Goal: Task Accomplishment & Management: Use online tool/utility

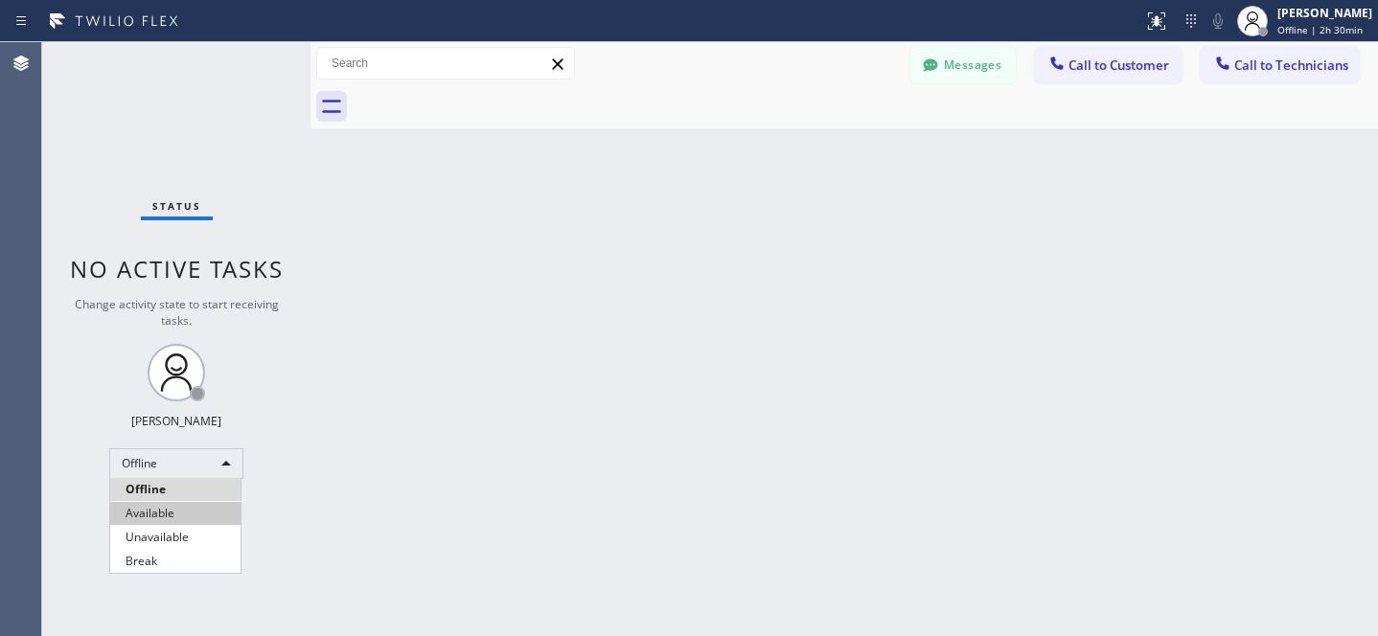
click at [149, 505] on li "Available" at bounding box center [175, 513] width 130 height 23
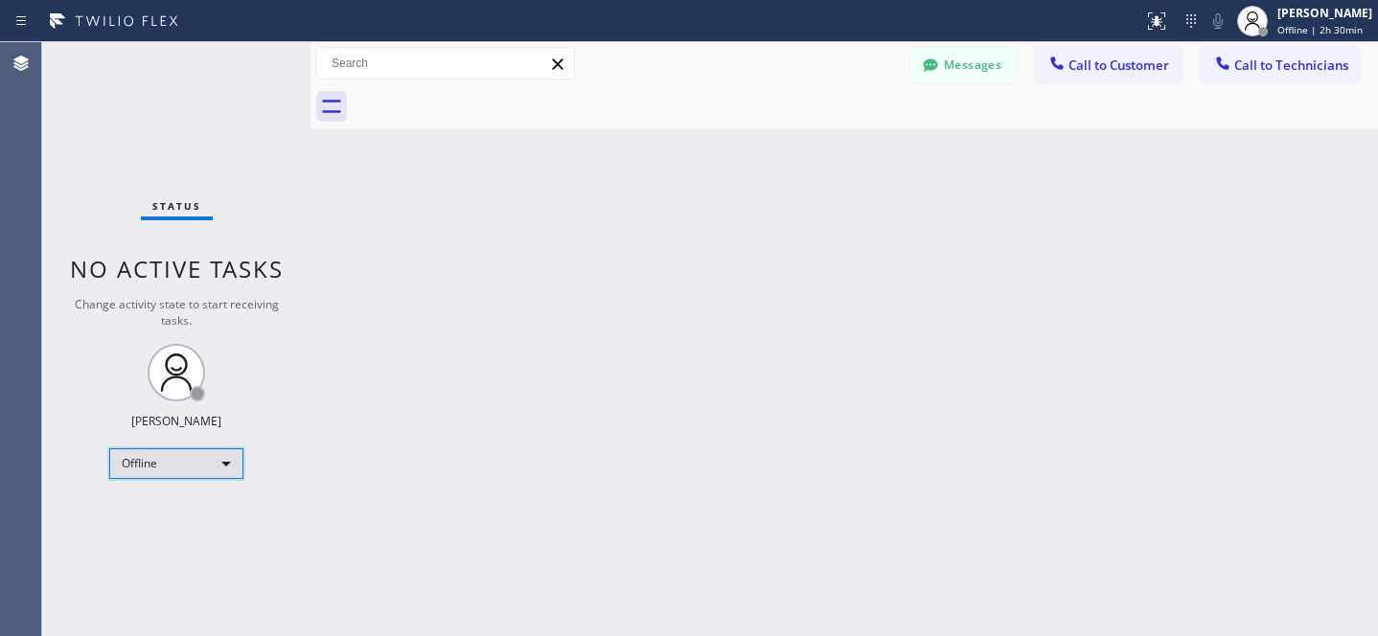
scroll to position [396, 0]
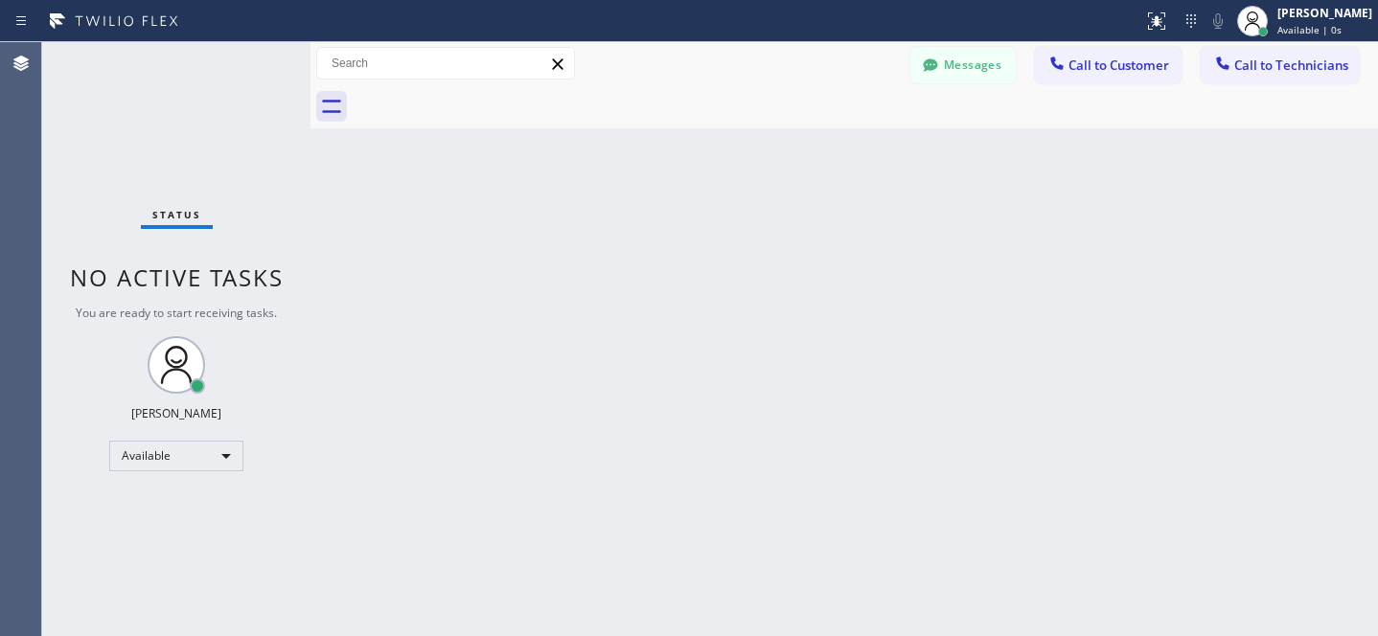
drag, startPoint x: 1249, startPoint y: 70, endPoint x: 1097, endPoint y: 99, distance: 155.0
click at [1250, 71] on span "Call to Technicians" at bounding box center [1291, 65] width 114 height 17
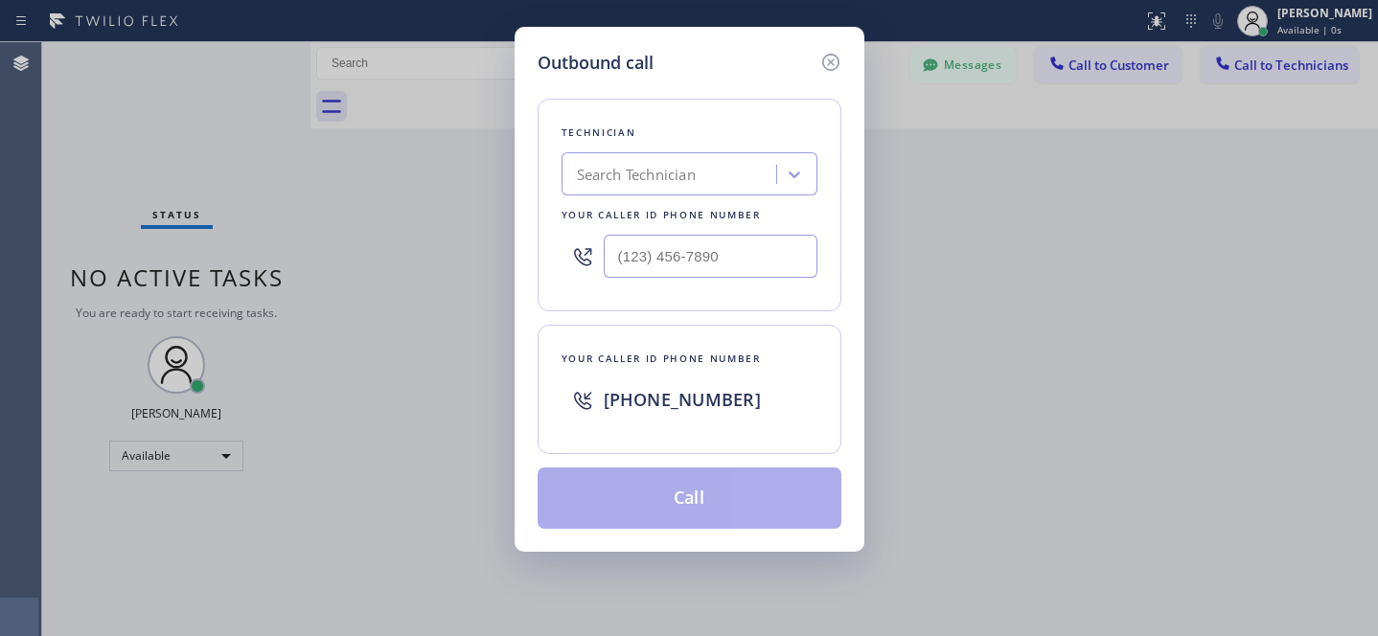
click at [674, 173] on div "Search Technician" at bounding box center [636, 175] width 119 height 22
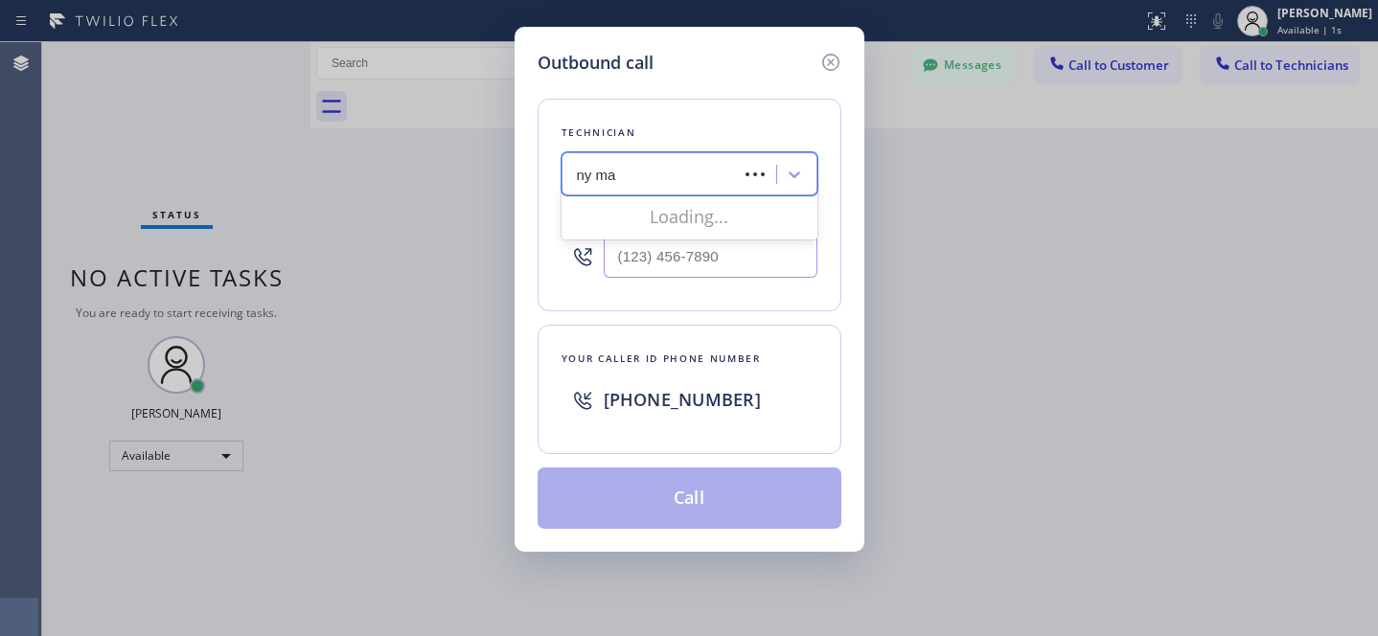
type input "ny max"
click at [607, 217] on div "[PERSON_NAME]" at bounding box center [689, 214] width 256 height 34
type input "[PHONE_NUMBER]"
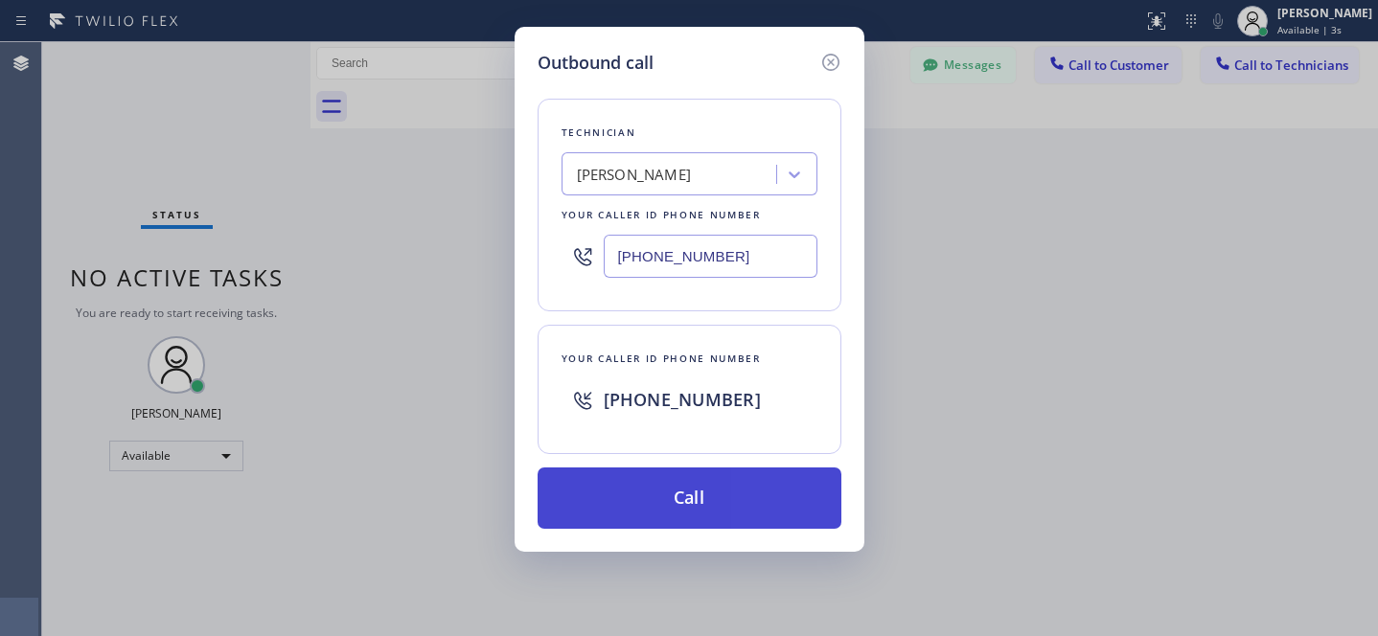
click at [743, 513] on button "Call" at bounding box center [689, 498] width 304 height 61
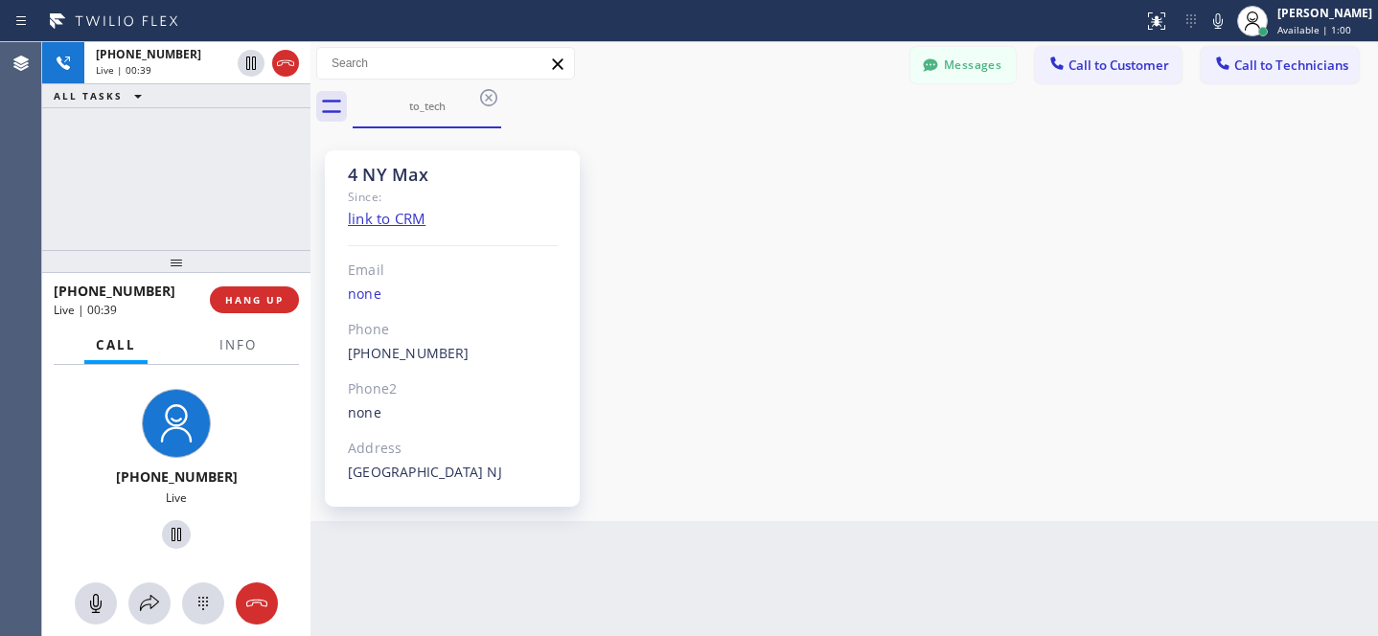
click at [833, 306] on div "4 NY Max Since: link to CRM Email none Phone [PHONE_NUMBER] Outbound call Techn…" at bounding box center [844, 324] width 1058 height 383
drag, startPoint x: 254, startPoint y: 602, endPoint x: 264, endPoint y: 593, distance: 13.6
click at [255, 602] on icon at bounding box center [256, 603] width 23 height 23
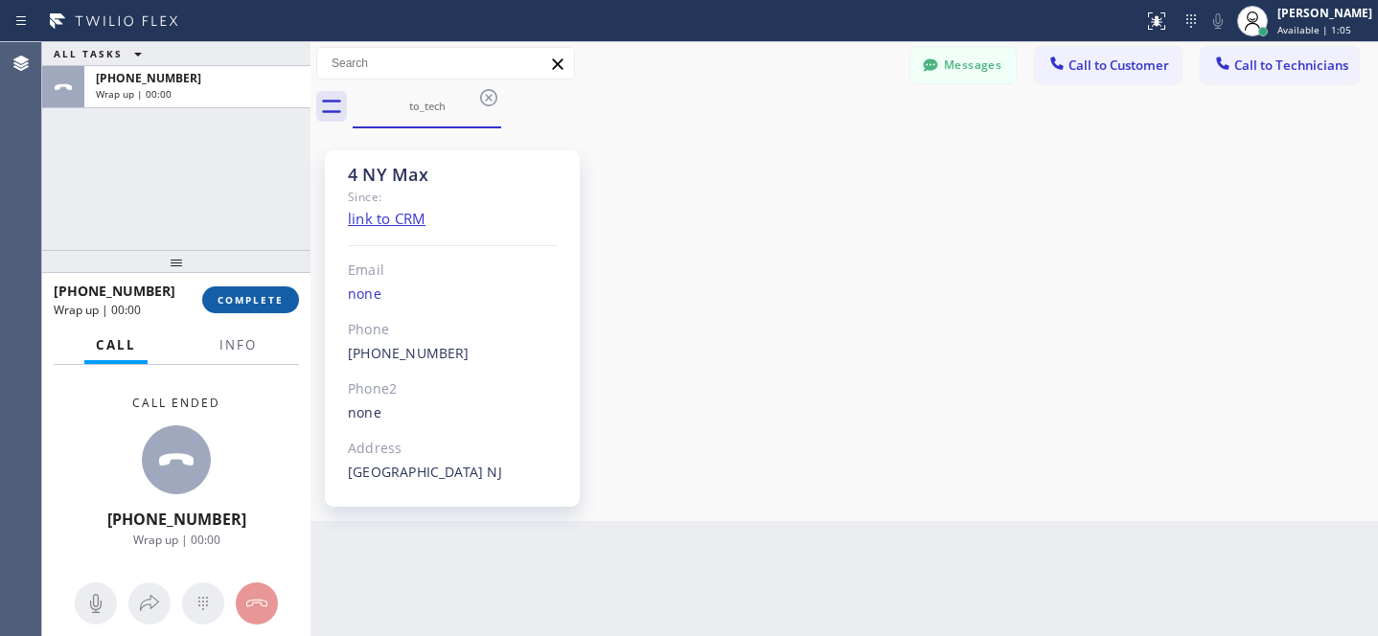
click at [263, 301] on span "COMPLETE" at bounding box center [250, 299] width 66 height 13
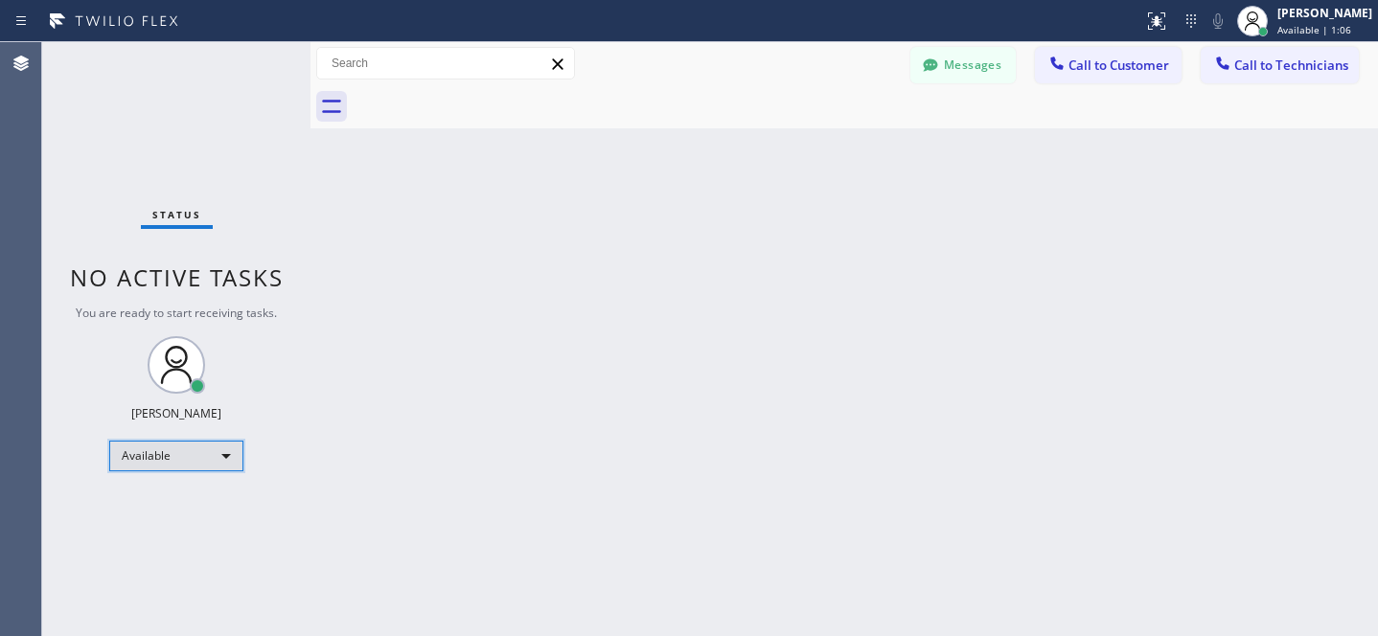
click at [155, 469] on div "Available" at bounding box center [176, 456] width 134 height 31
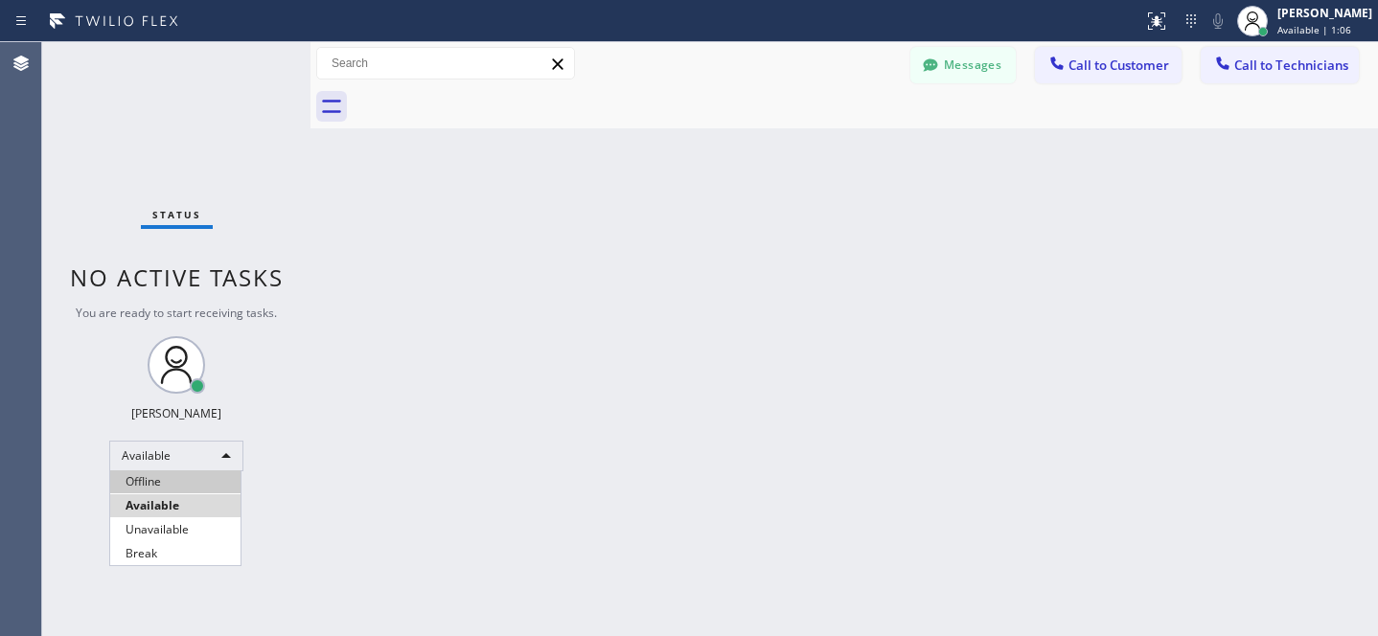
click at [144, 481] on li "Offline" at bounding box center [175, 481] width 130 height 23
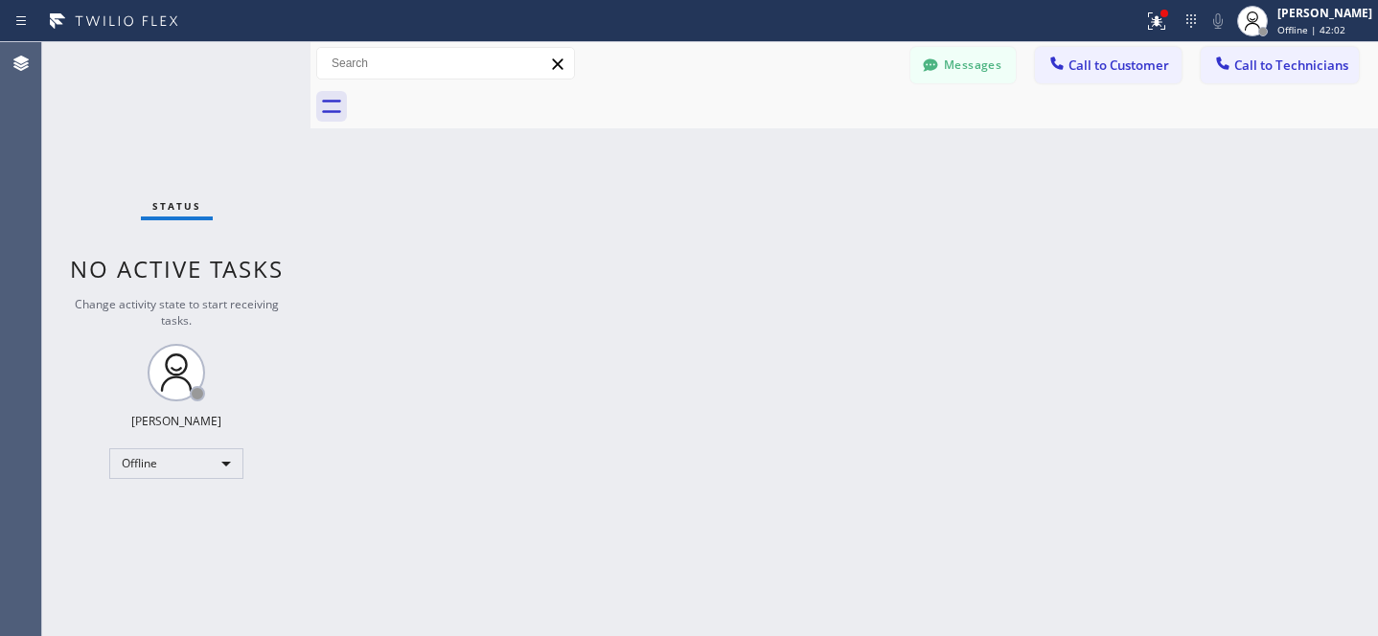
click at [462, 243] on div "Back to Dashboard Change Sender ID Customers Technicians JA [PERSON_NAME] [DATE…" at bounding box center [843, 339] width 1067 height 594
